Goal: Navigation & Orientation: Find specific page/section

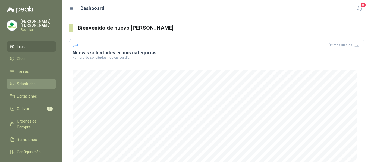
click at [24, 83] on span "Solicitudes" at bounding box center [26, 84] width 19 height 6
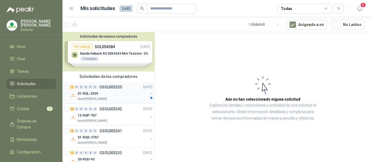
click at [124, 91] on div "01-RQL-2929" at bounding box center [113, 94] width 70 height 7
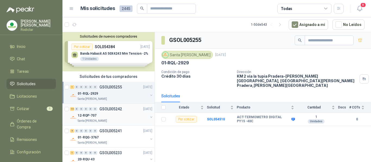
click at [127, 116] on div "12-RQP-707" at bounding box center [113, 116] width 70 height 7
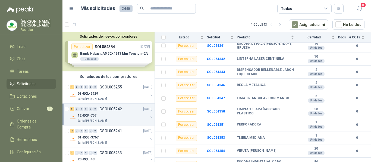
scroll to position [125, 0]
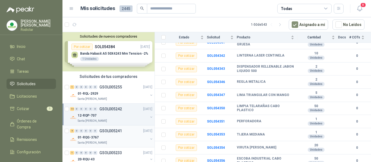
click at [123, 135] on div "01-RQG-3767" at bounding box center [113, 138] width 70 height 7
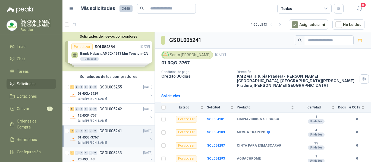
click at [129, 155] on div "1 0 0 0 0 0 GSOL005233 [DATE]" at bounding box center [111, 153] width 83 height 7
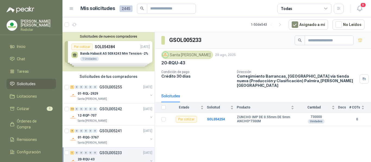
scroll to position [116, 0]
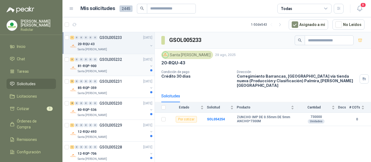
click at [120, 68] on div "81-RQP-900" at bounding box center [113, 66] width 70 height 7
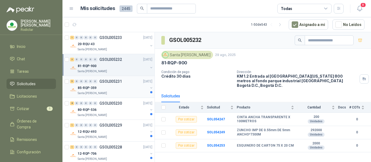
click at [112, 93] on div "Santa [PERSON_NAME]" at bounding box center [113, 93] width 70 height 4
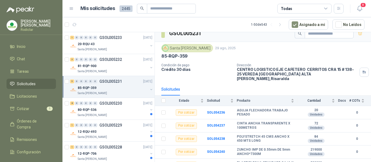
scroll to position [10, 0]
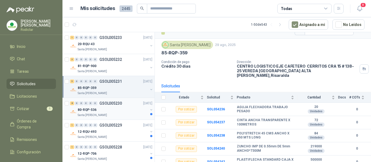
click at [108, 110] on div "80-RQP-536" at bounding box center [113, 110] width 70 height 7
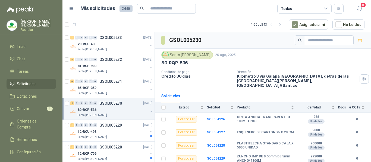
scroll to position [50, 0]
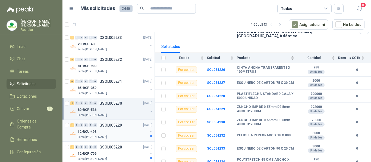
click at [117, 133] on div "12-RQU-493" at bounding box center [113, 132] width 70 height 7
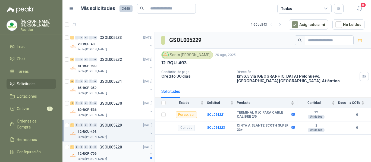
click at [124, 151] on div "1 0 0 0 0 0 GSOL005228 [DATE]" at bounding box center [111, 147] width 83 height 7
